Goal: Transaction & Acquisition: Obtain resource

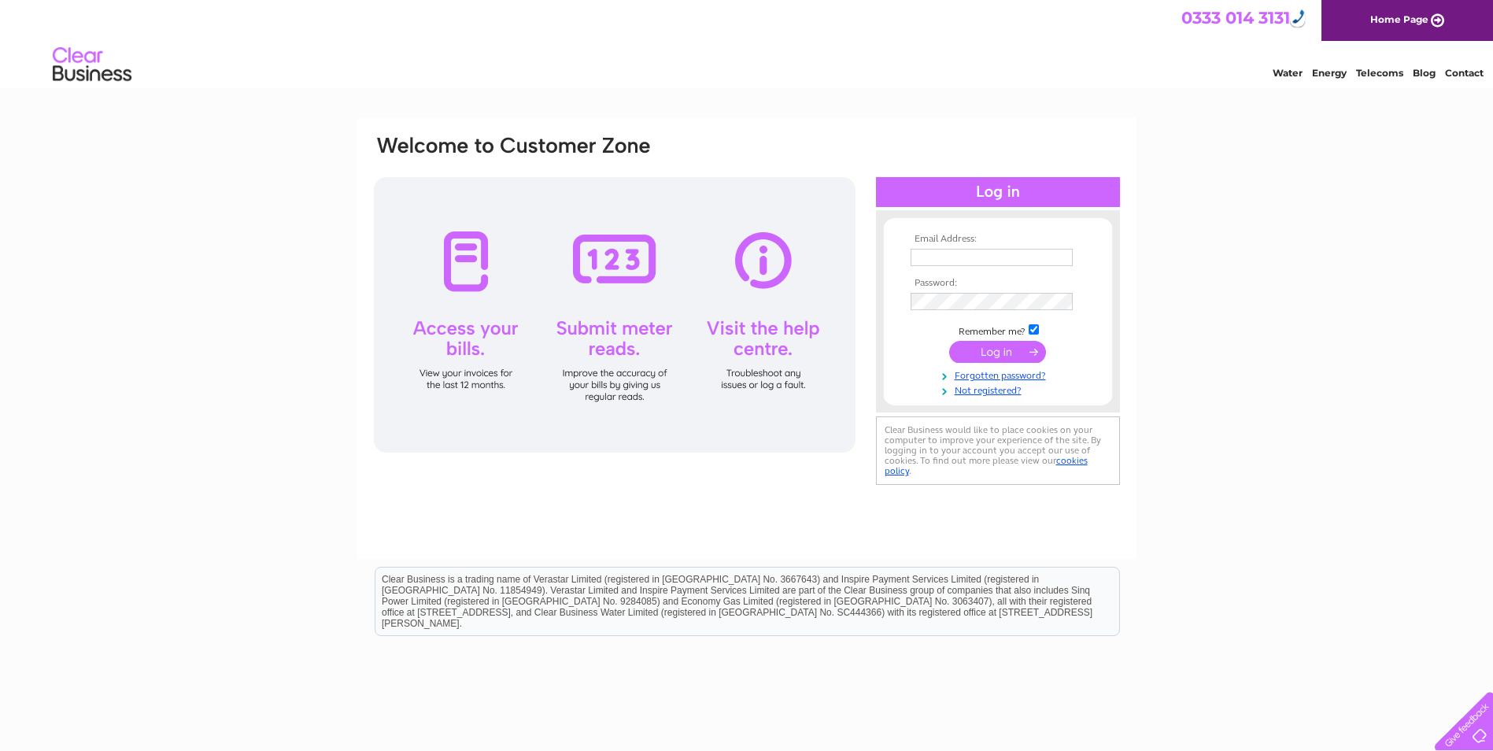
type input "mchardy@yahoo.com"
click at [1009, 349] on input "submit" at bounding box center [997, 352] width 97 height 22
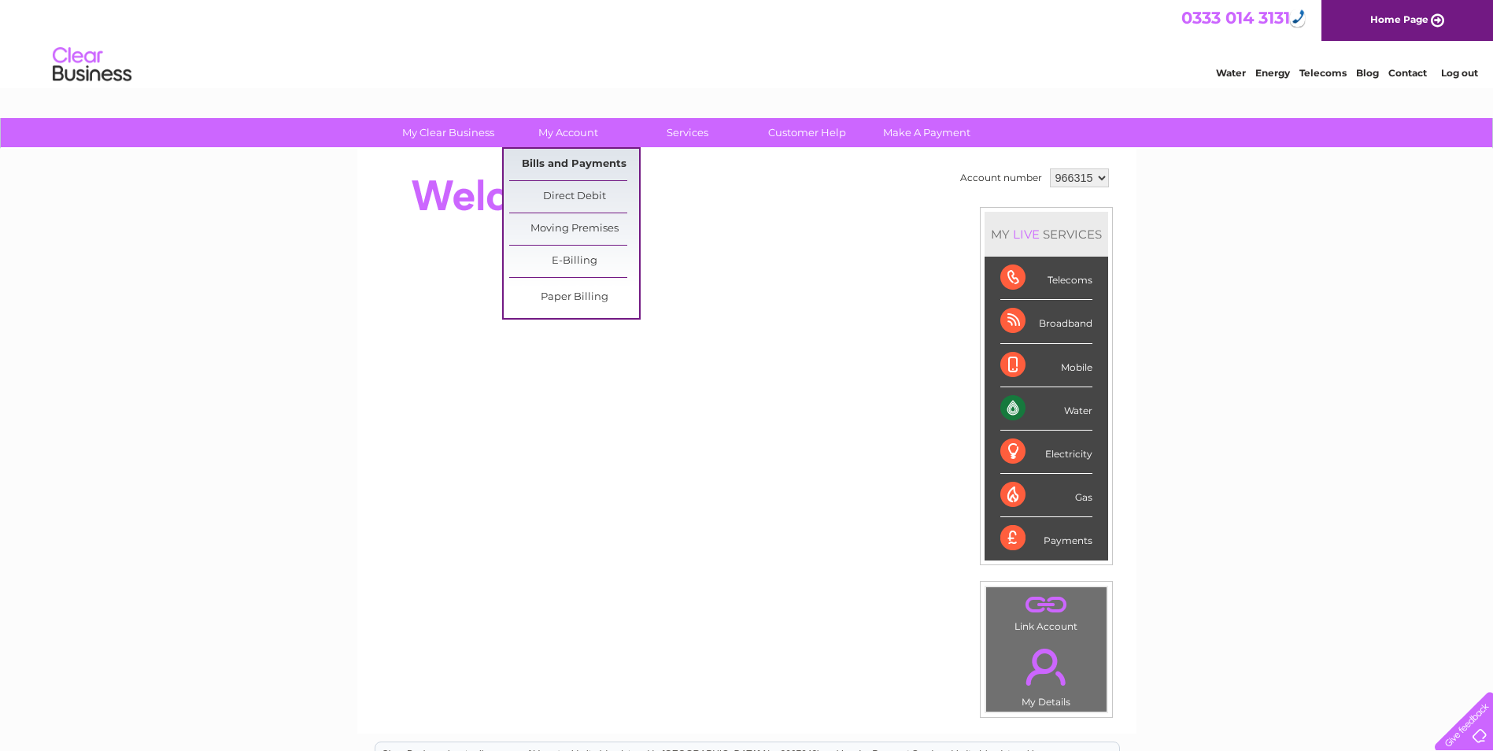
click at [566, 163] on link "Bills and Payments" at bounding box center [574, 164] width 130 height 31
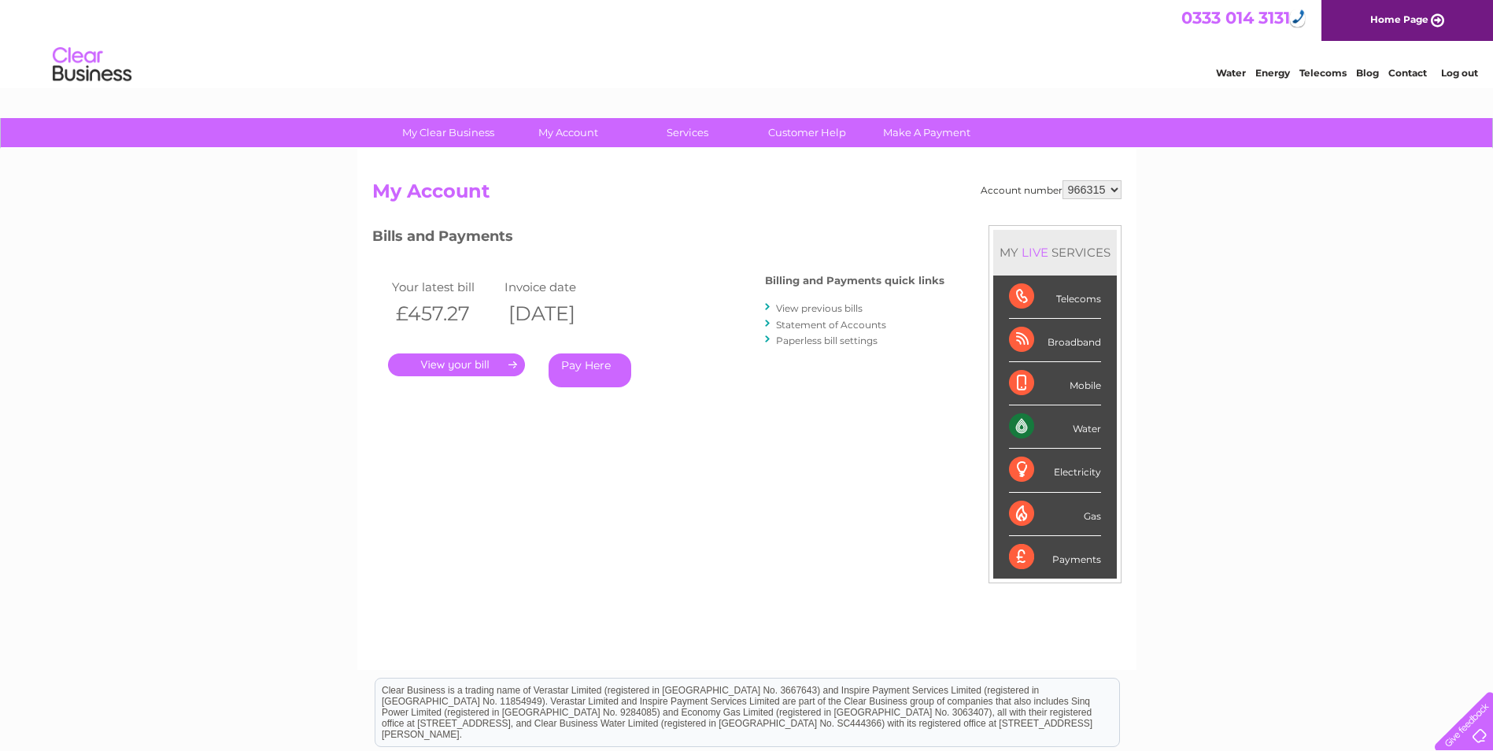
click at [1105, 187] on select "966315 966320 969962" at bounding box center [1092, 189] width 59 height 19
select select "966320"
click at [1063, 180] on select "966315 966320 969962" at bounding box center [1092, 189] width 59 height 19
click at [456, 364] on link "." at bounding box center [456, 364] width 137 height 23
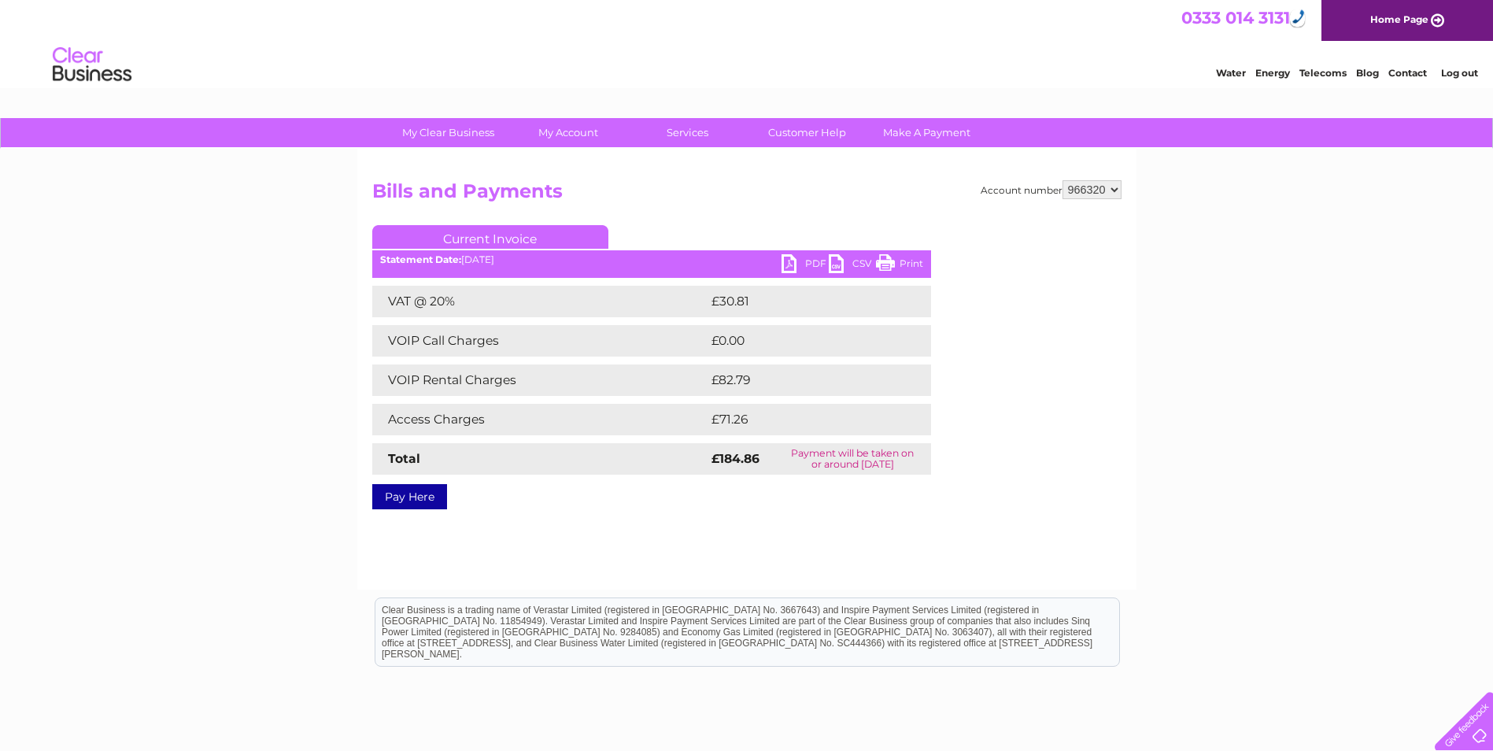
click at [805, 262] on link "PDF" at bounding box center [805, 265] width 47 height 23
click at [1100, 191] on select "966315 966320 969962" at bounding box center [1092, 189] width 59 height 19
select select "969962"
click at [1063, 180] on select "966315 966320 969962" at bounding box center [1092, 189] width 59 height 19
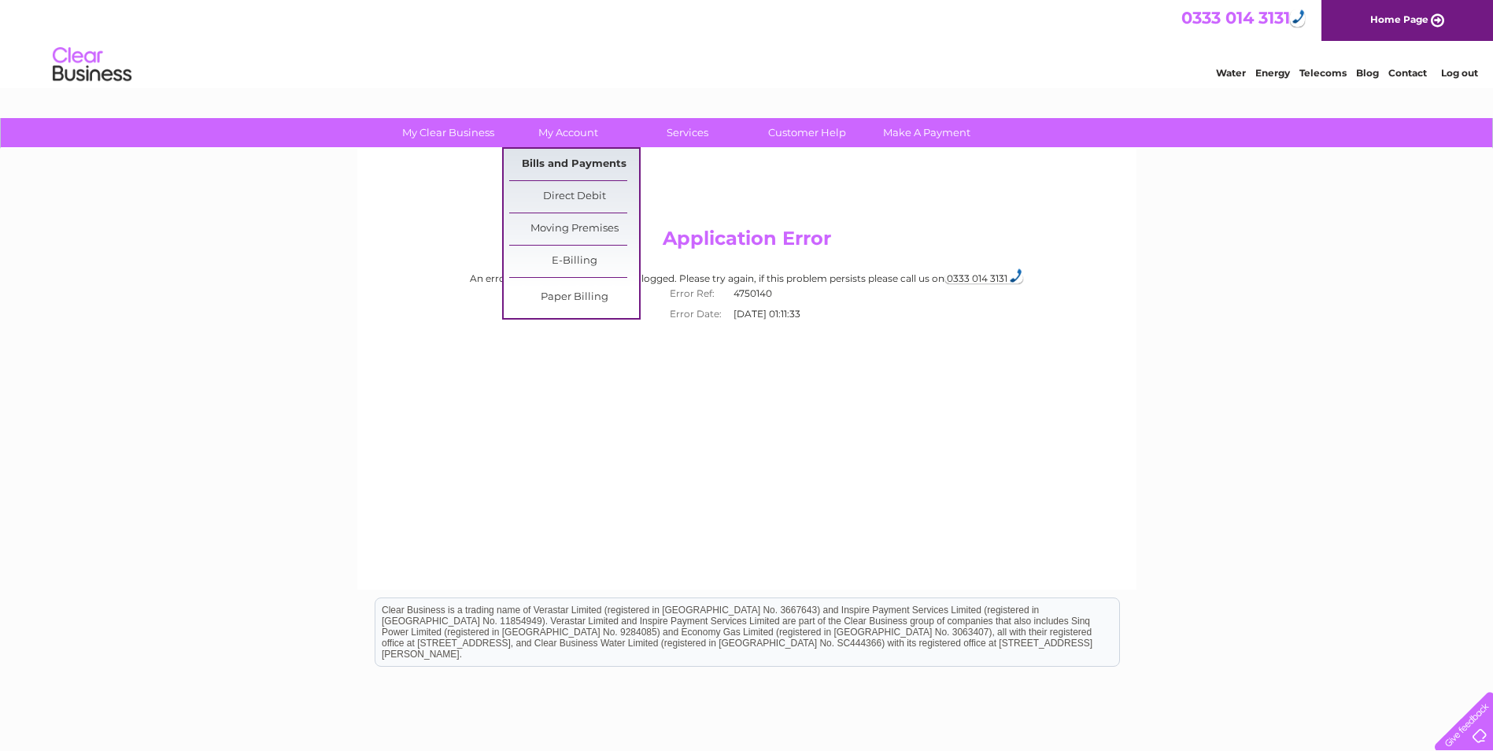
click at [558, 161] on link "Bills and Payments" at bounding box center [574, 164] width 130 height 31
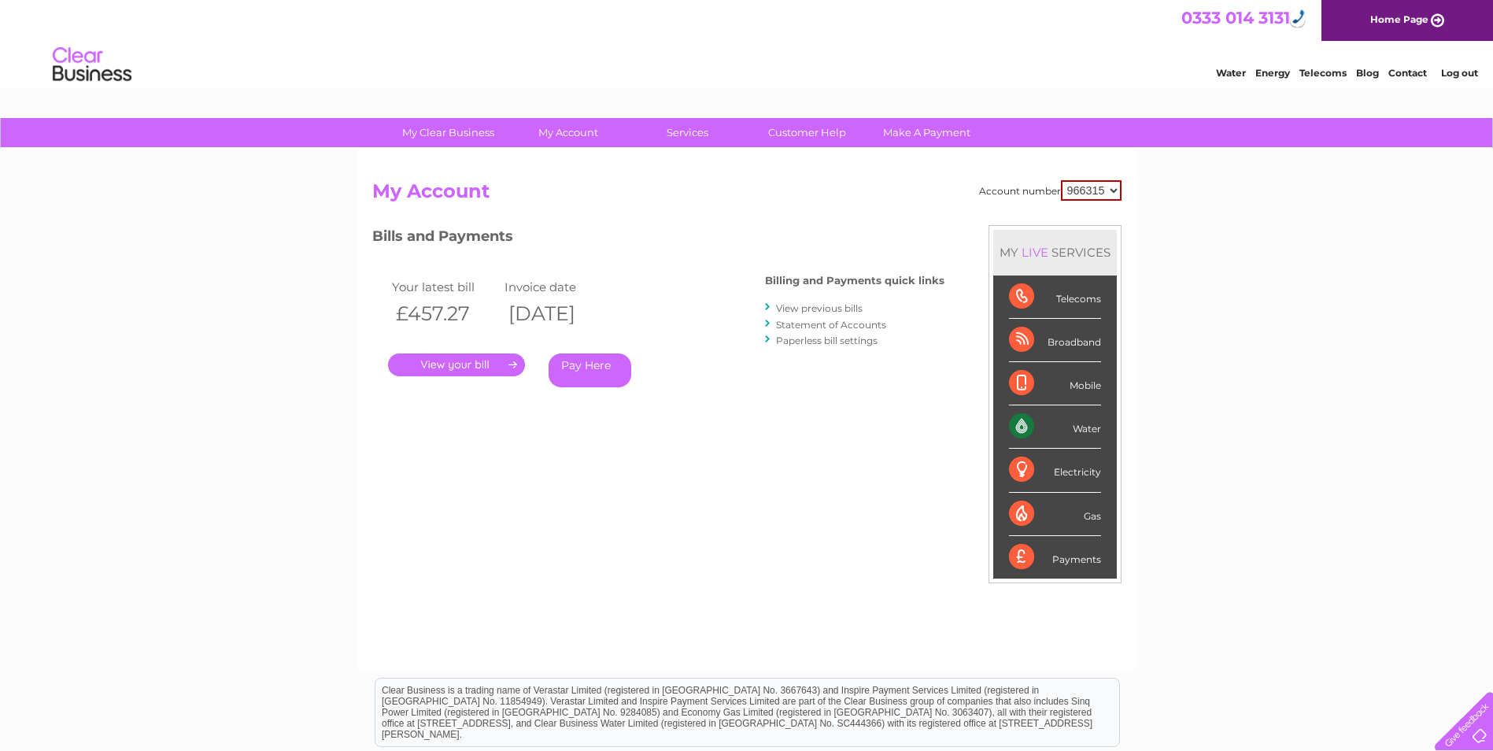
click at [1107, 190] on select "966315 966320 969962" at bounding box center [1091, 190] width 61 height 20
select select "966320"
click at [1061, 180] on select "966315 966320 969962" at bounding box center [1091, 190] width 61 height 20
click at [1093, 190] on select "966315 966320 969962" at bounding box center [1092, 189] width 59 height 19
select select "969962"
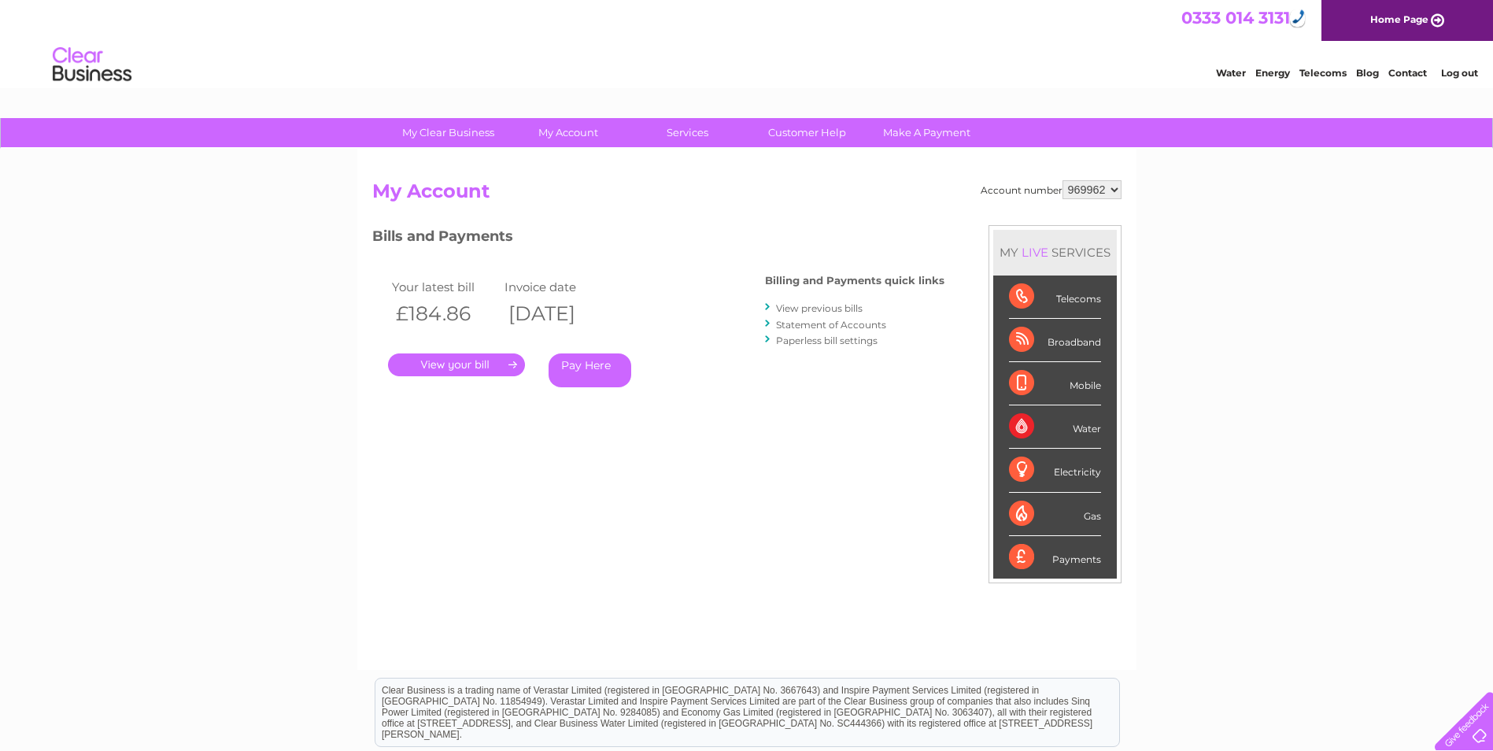
click at [1063, 180] on select "966315 966320 969962" at bounding box center [1092, 189] width 59 height 19
click at [448, 364] on link "." at bounding box center [456, 364] width 137 height 23
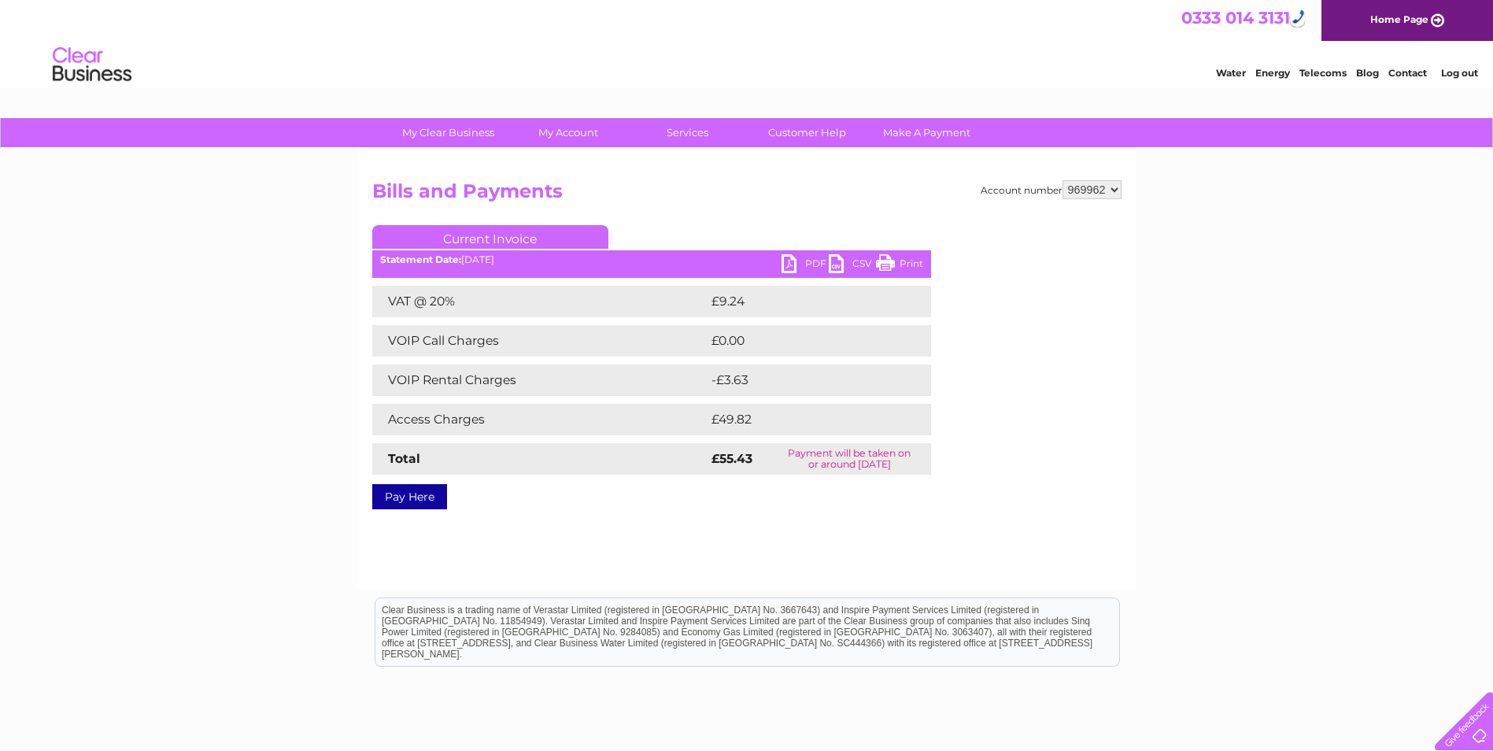
click at [786, 261] on link "PDF" at bounding box center [805, 265] width 47 height 23
click at [1091, 192] on select "966315 966320 969962" at bounding box center [1092, 189] width 59 height 19
select select "966315"
click at [1063, 180] on select "966315 966320 969962" at bounding box center [1092, 189] width 59 height 19
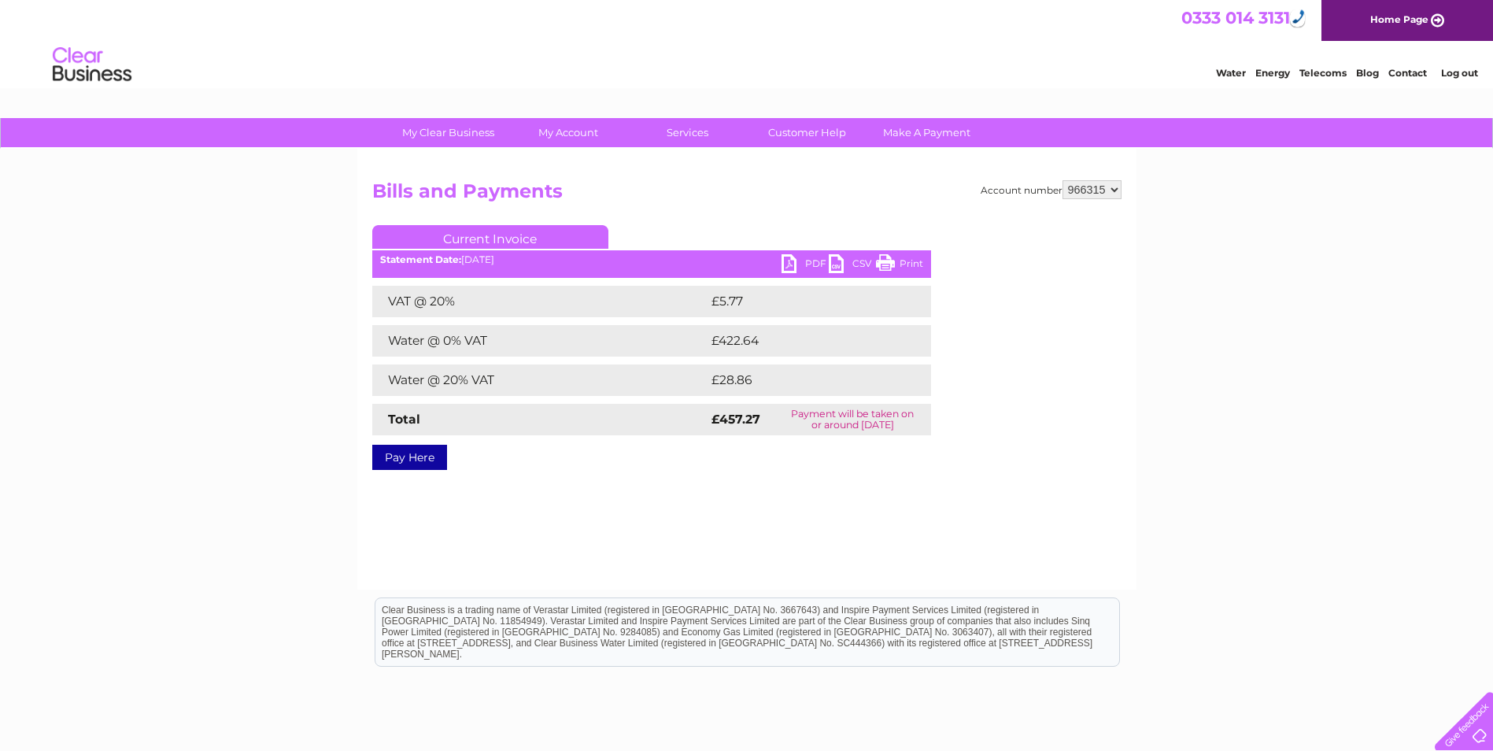
click at [791, 258] on link "PDF" at bounding box center [805, 265] width 47 height 23
